Goal: Share content

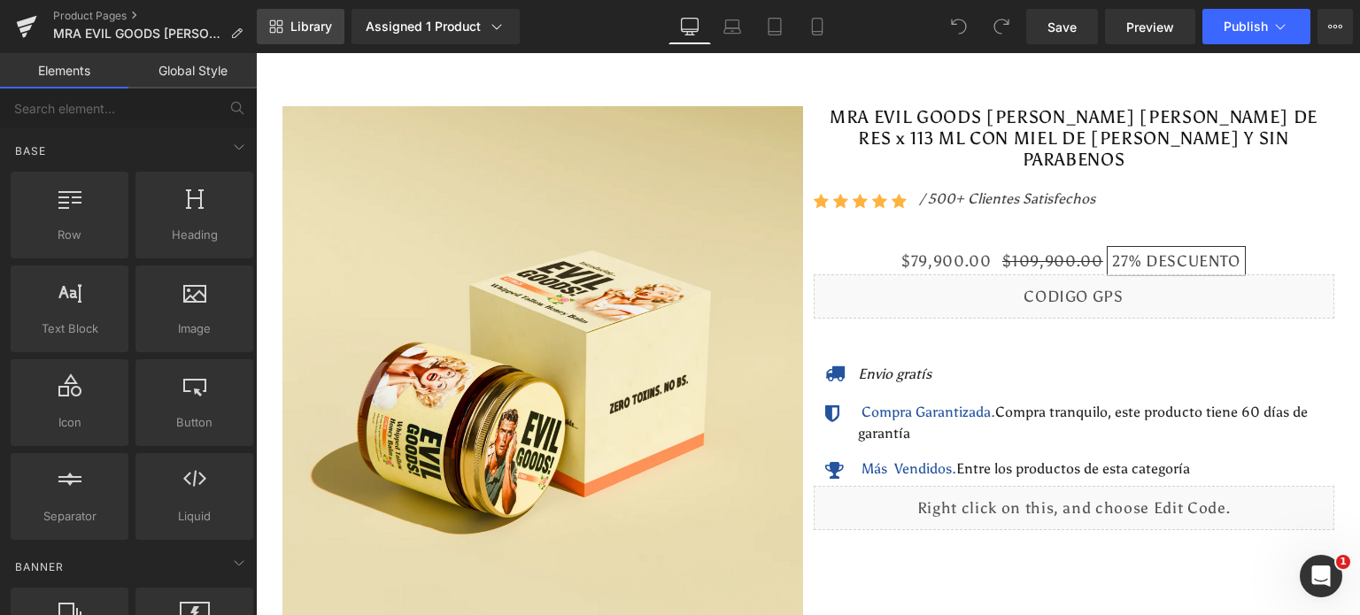
click at [293, 21] on span "Library" at bounding box center [311, 27] width 42 height 16
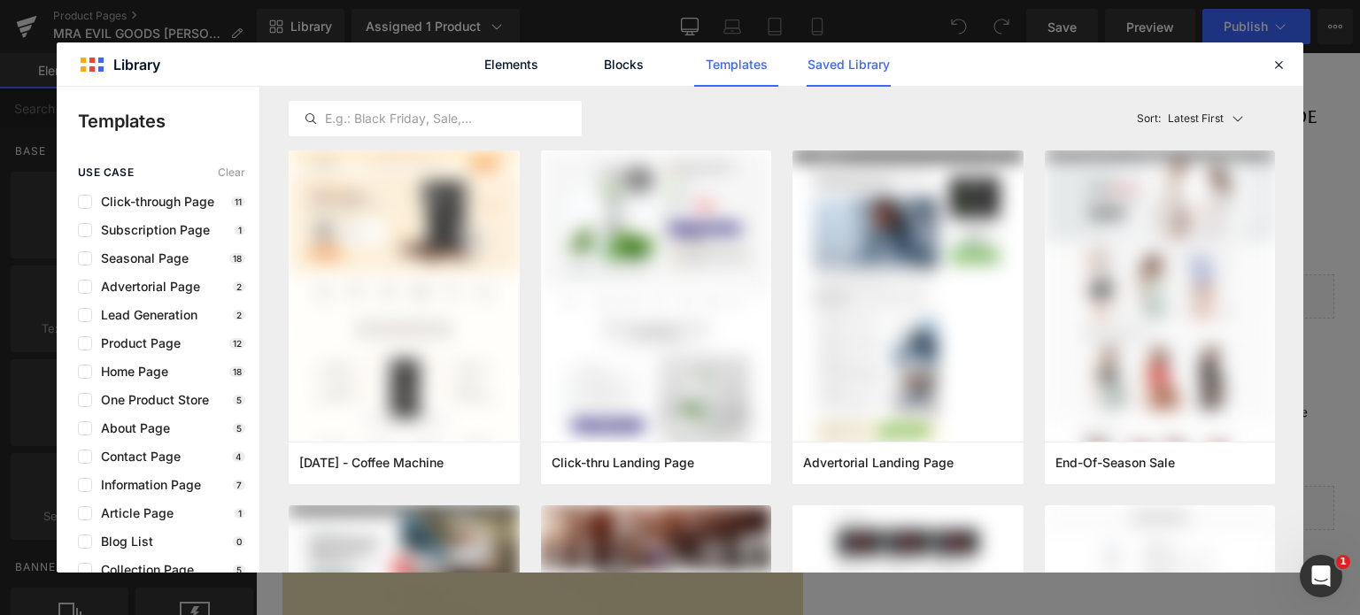
click at [862, 63] on link "Saved Library" at bounding box center [848, 64] width 84 height 44
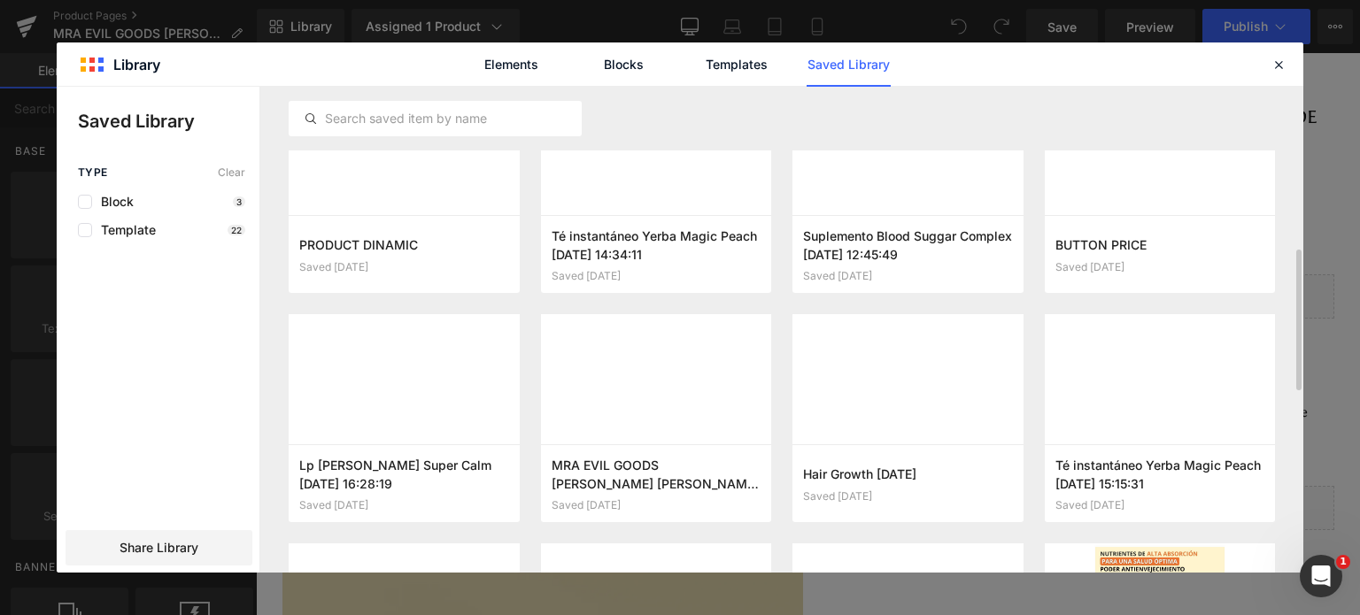
scroll to position [354, 0]
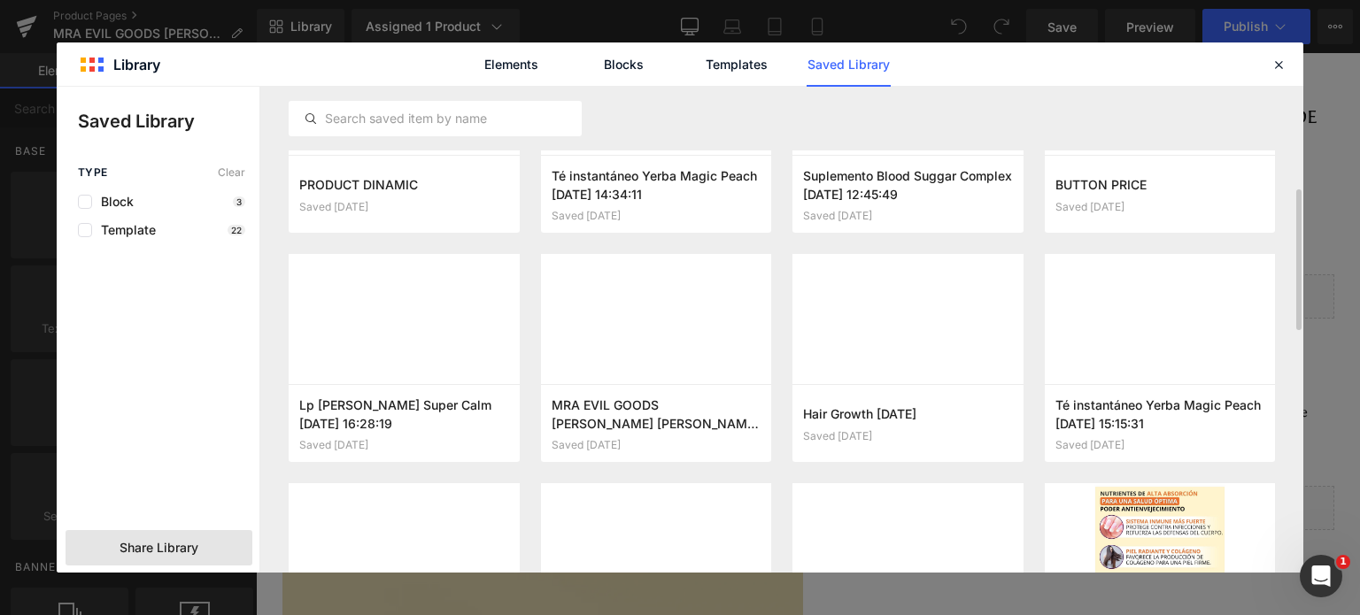
click at [168, 555] on span "Share Library" at bounding box center [159, 548] width 79 height 18
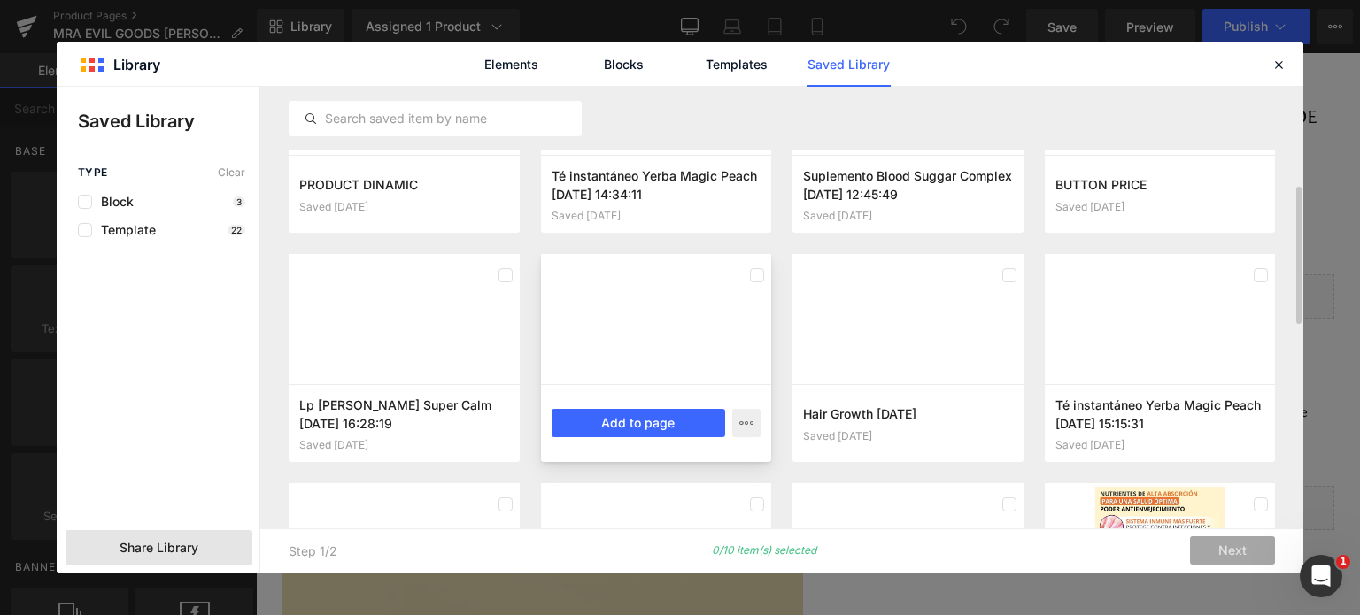
click at [715, 325] on div at bounding box center [656, 319] width 231 height 130
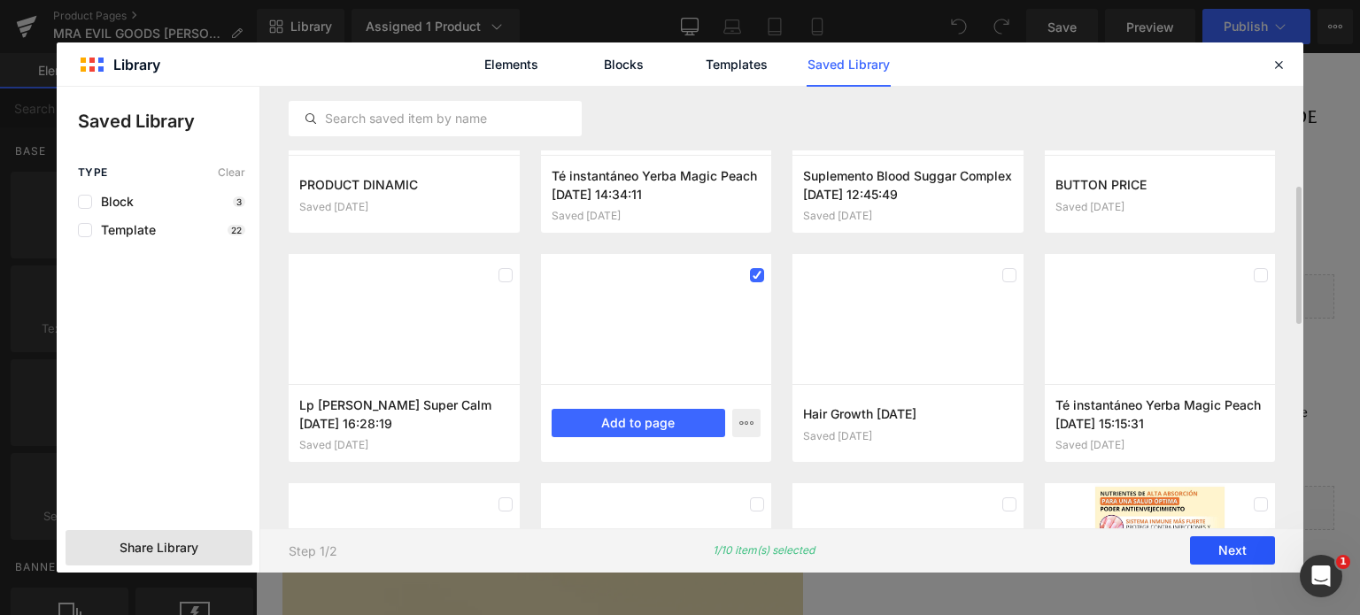
click at [1262, 549] on button "Next" at bounding box center [1232, 551] width 85 height 28
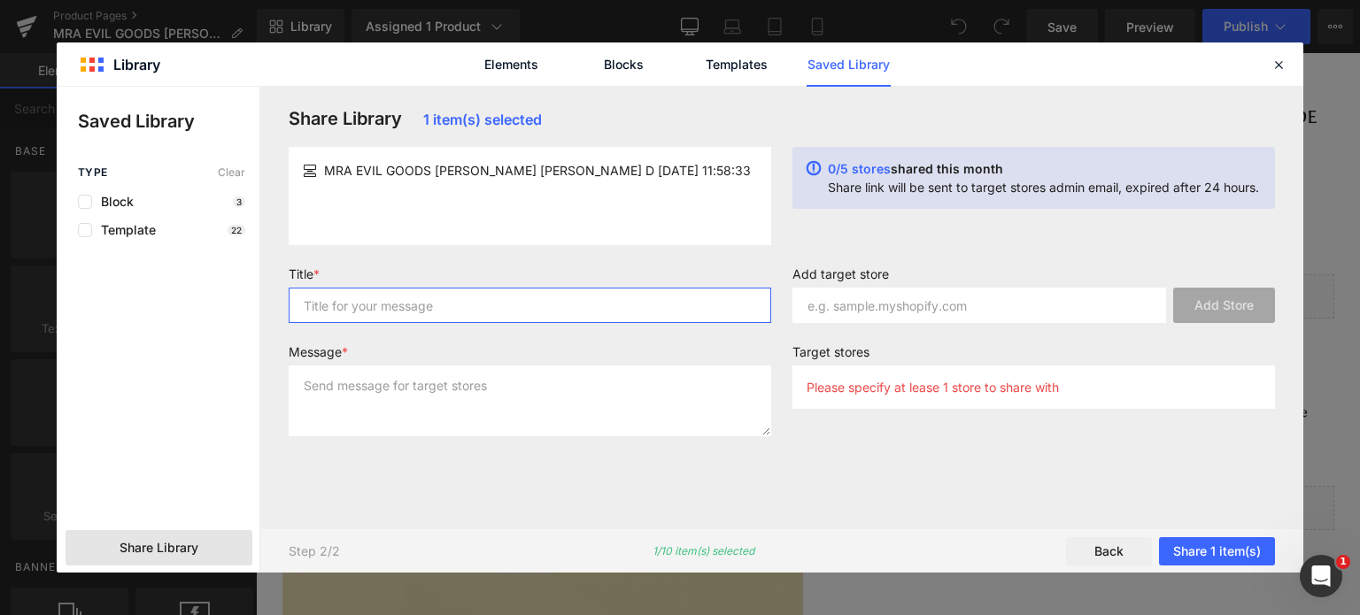
click at [559, 295] on input "text" at bounding box center [530, 305] width 482 height 35
type input "SASA"
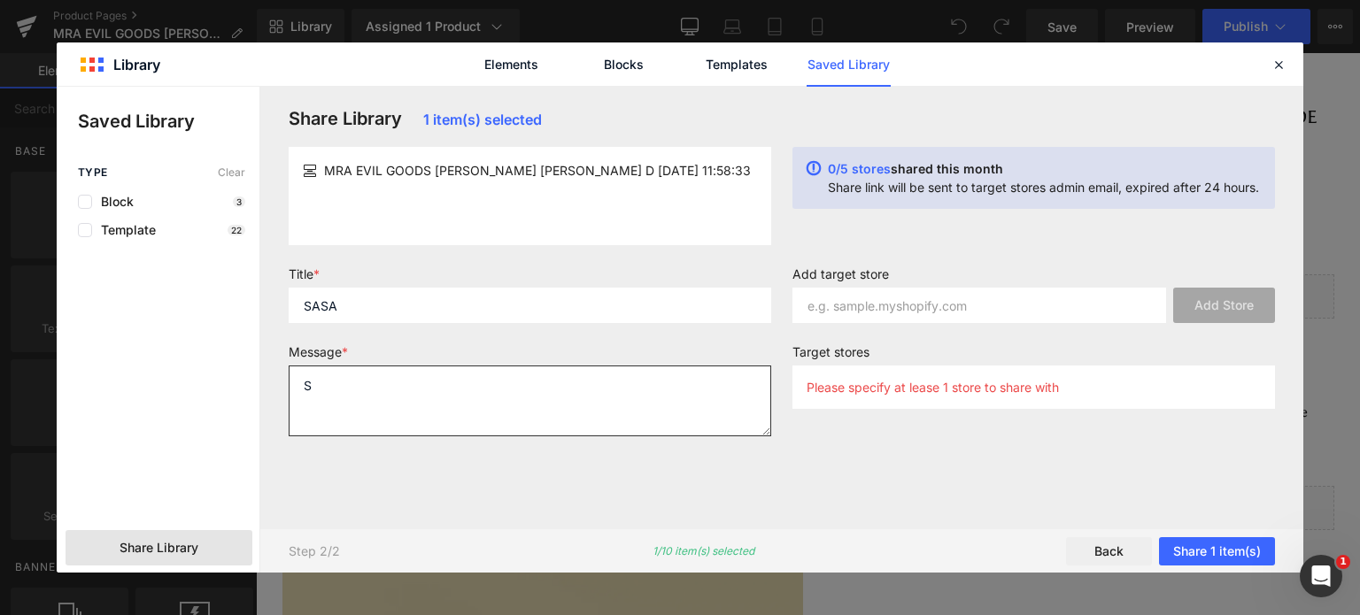
click at [499, 382] on textarea "S" at bounding box center [530, 401] width 482 height 71
type textarea "SAS"
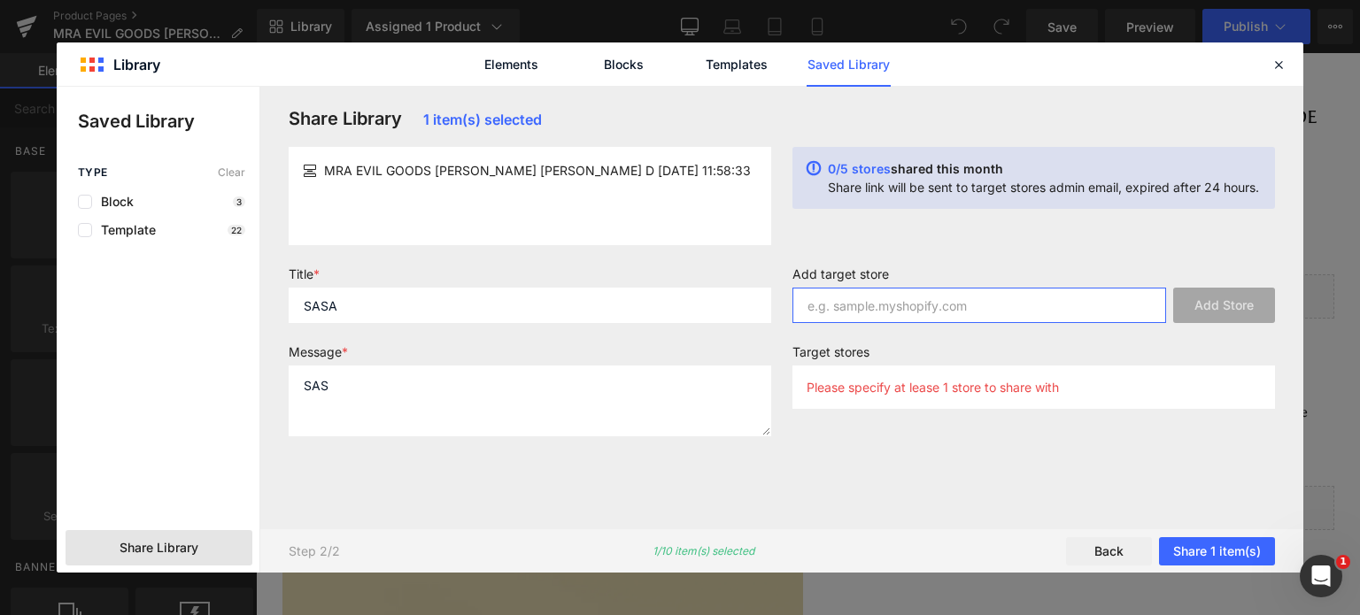
click at [965, 293] on input "text" at bounding box center [979, 305] width 374 height 35
paste input "[DOMAIN_NAME]"
type input "[DOMAIN_NAME]"
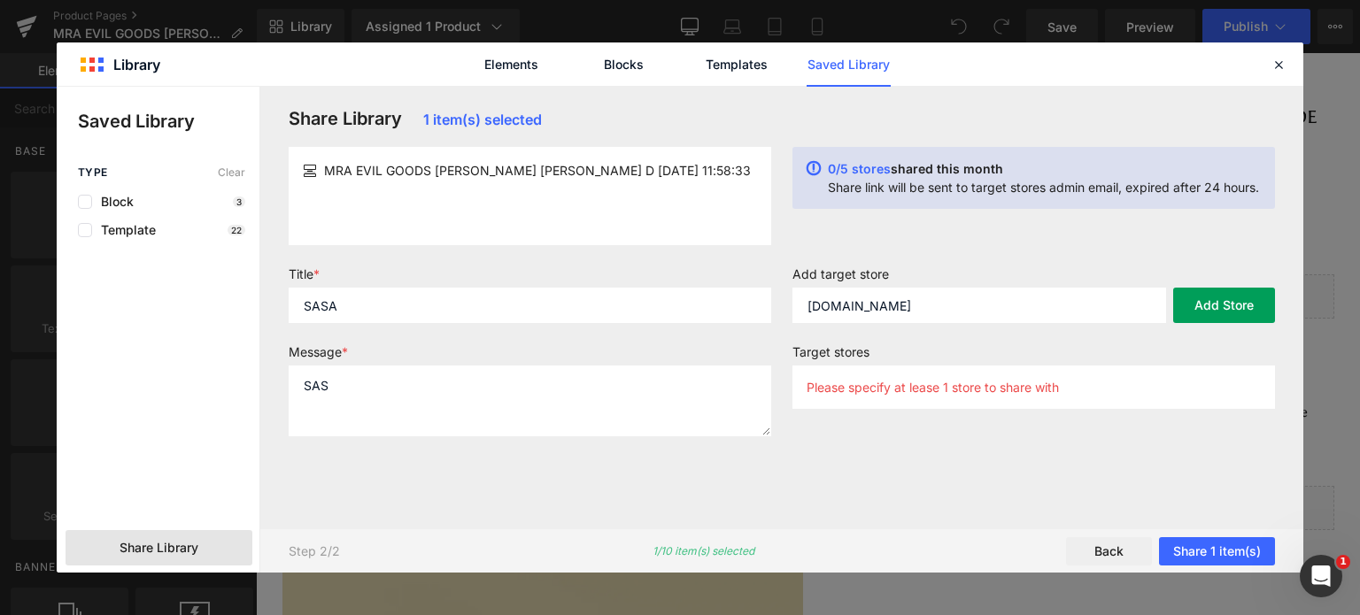
click at [1236, 305] on button "Add Store" at bounding box center [1224, 305] width 102 height 35
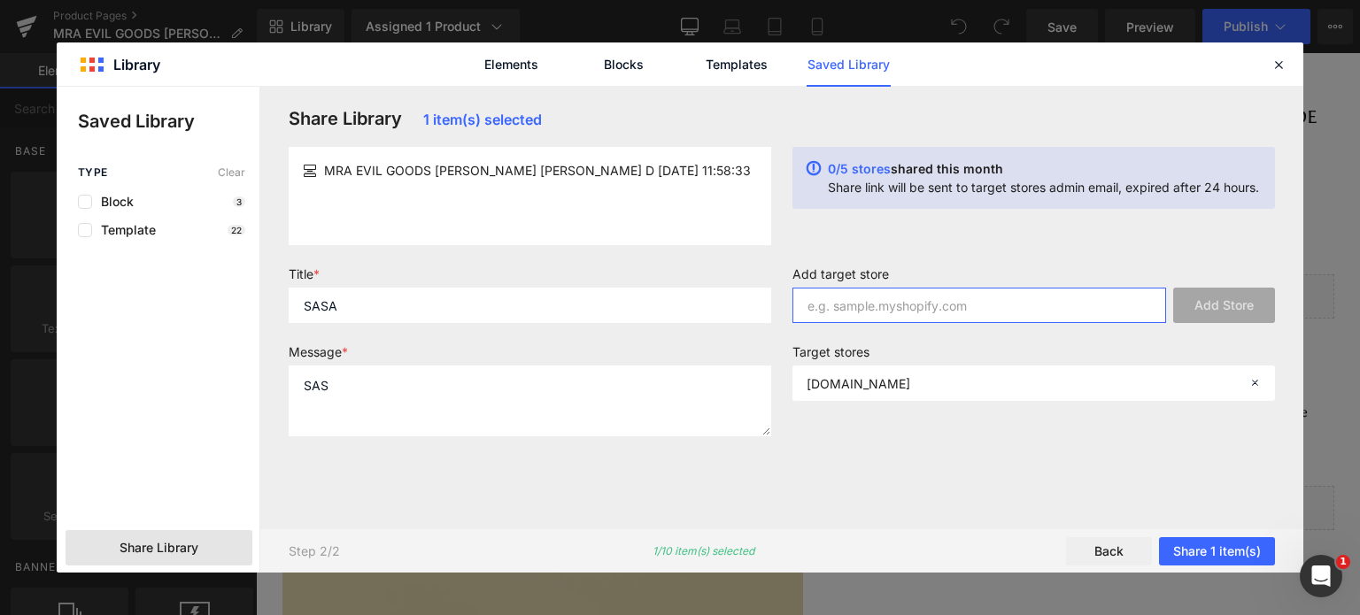
click at [1026, 294] on input "text" at bounding box center [979, 305] width 374 height 35
paste input "[DOMAIN_NAME]"
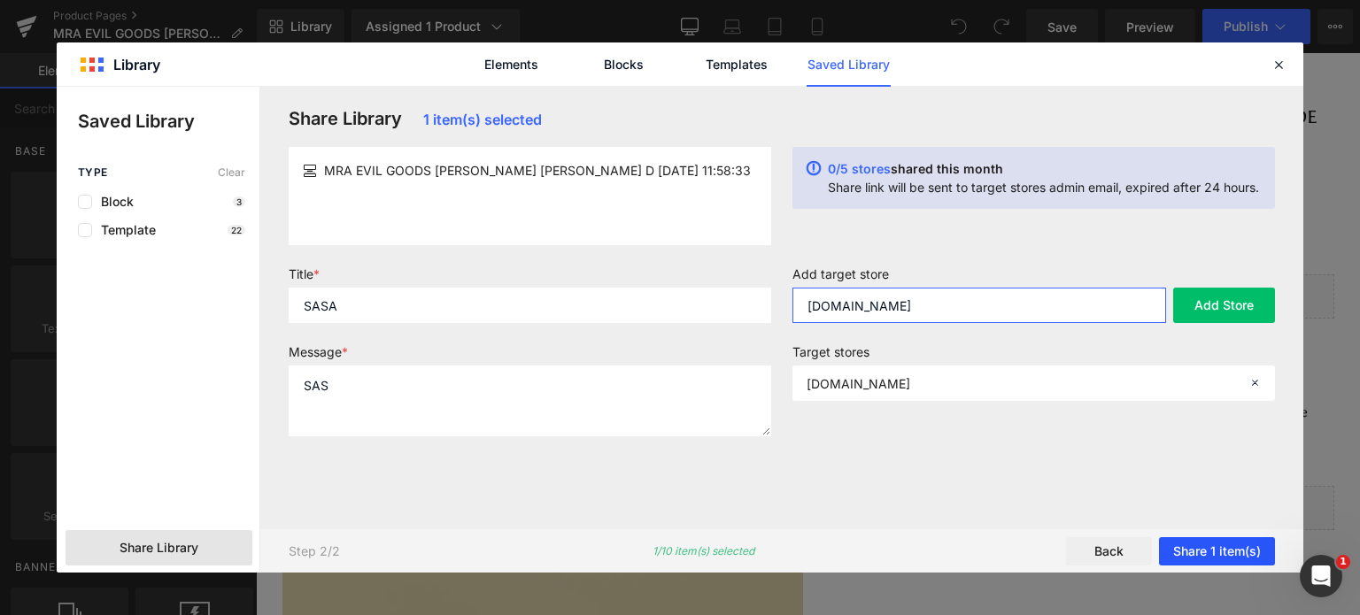
type input "[DOMAIN_NAME]"
click at [1222, 541] on button "Share 1 item(s)" at bounding box center [1217, 551] width 116 height 28
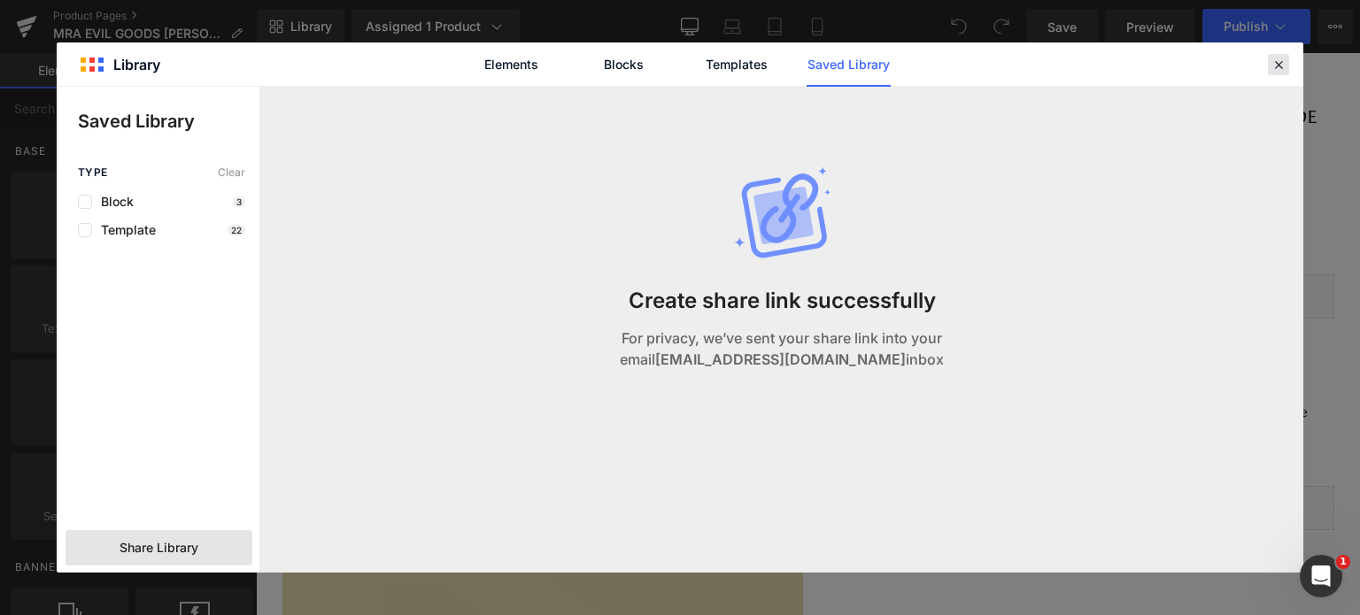
click at [1281, 59] on icon at bounding box center [1278, 65] width 16 height 16
